Goal: Subscribe to service/newsletter

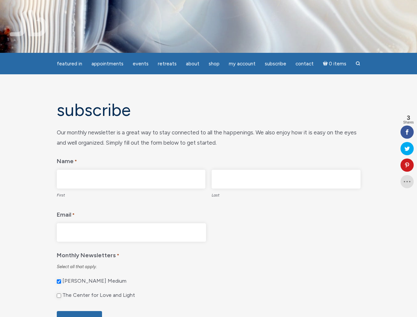
click at [208, 158] on legend "Name *" at bounding box center [209, 160] width 304 height 14
click at [107, 64] on span "Appointments" at bounding box center [107, 64] width 32 height 6
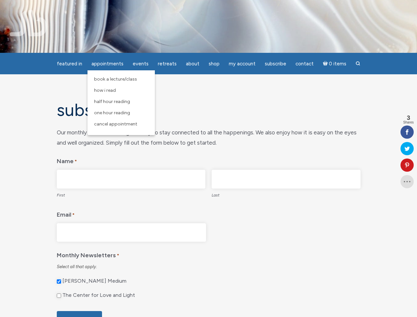
click at [141, 64] on span "Events" at bounding box center [141, 64] width 16 height 6
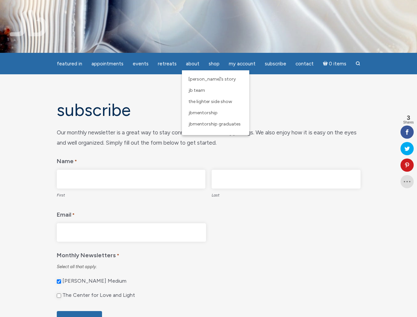
click at [192, 64] on span "About" at bounding box center [193, 64] width 14 height 6
click at [242, 64] on span "My Account" at bounding box center [242, 64] width 27 height 6
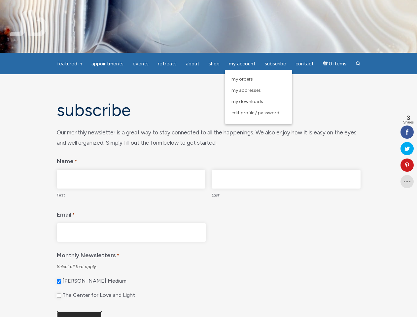
click at [79, 314] on input "Subscribe" at bounding box center [79, 319] width 45 height 17
click at [407, 165] on icon at bounding box center [406, 164] width 13 height 5
